Goal: Task Accomplishment & Management: Use online tool/utility

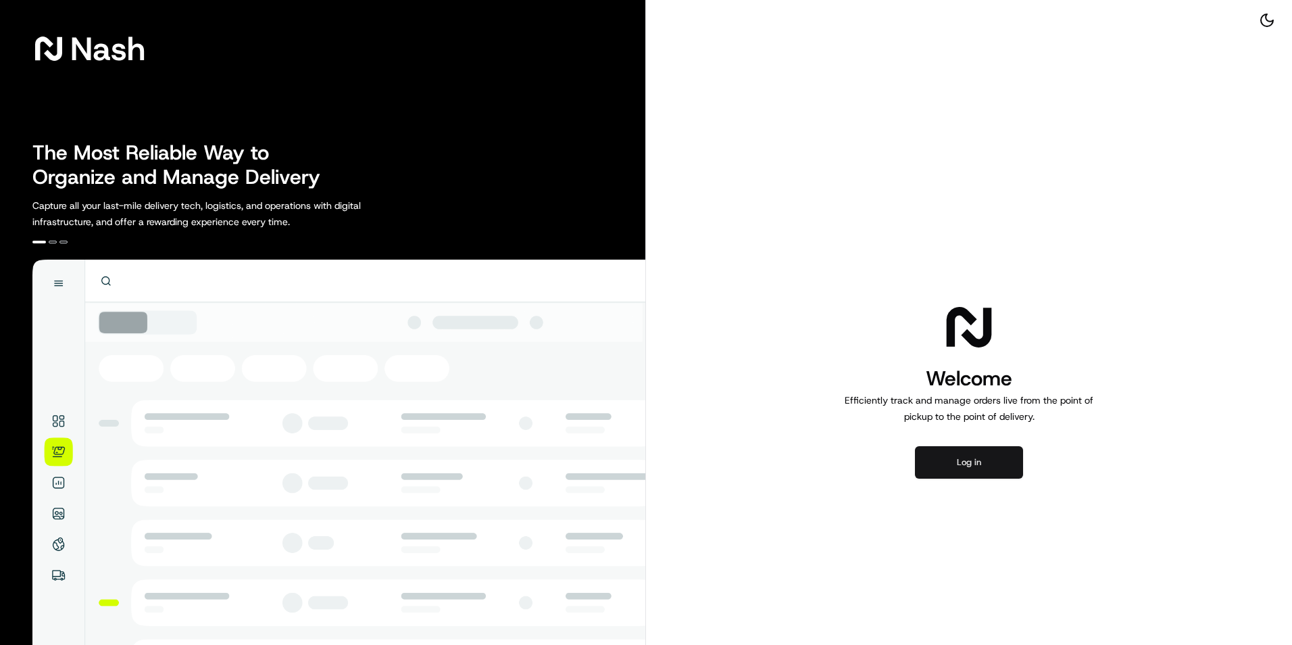
click at [982, 466] on button "Log in" at bounding box center [969, 462] width 108 height 32
